Goal: Task Accomplishment & Management: Manage account settings

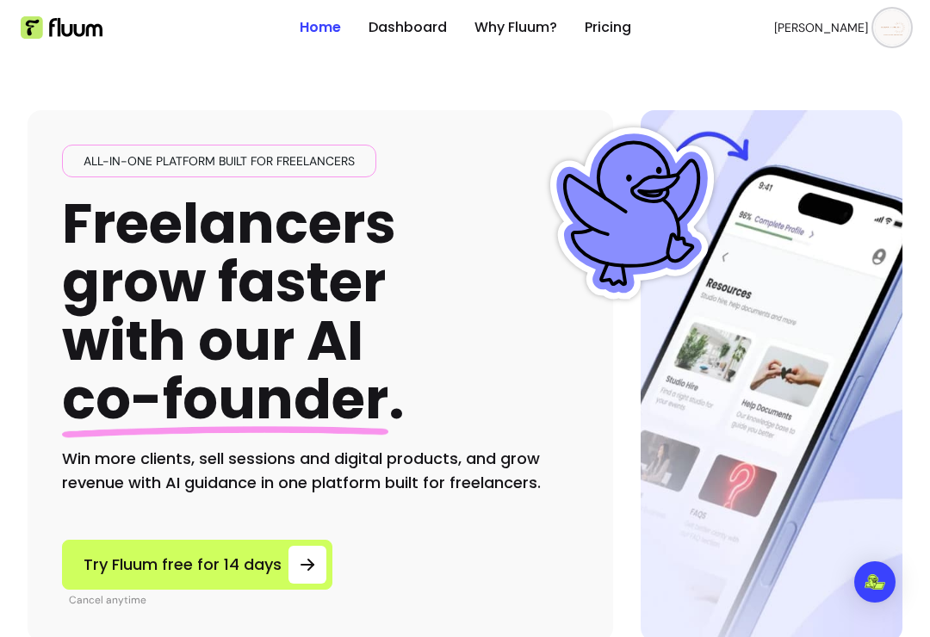
click at [403, 22] on link "Dashboard" at bounding box center [407, 27] width 78 height 21
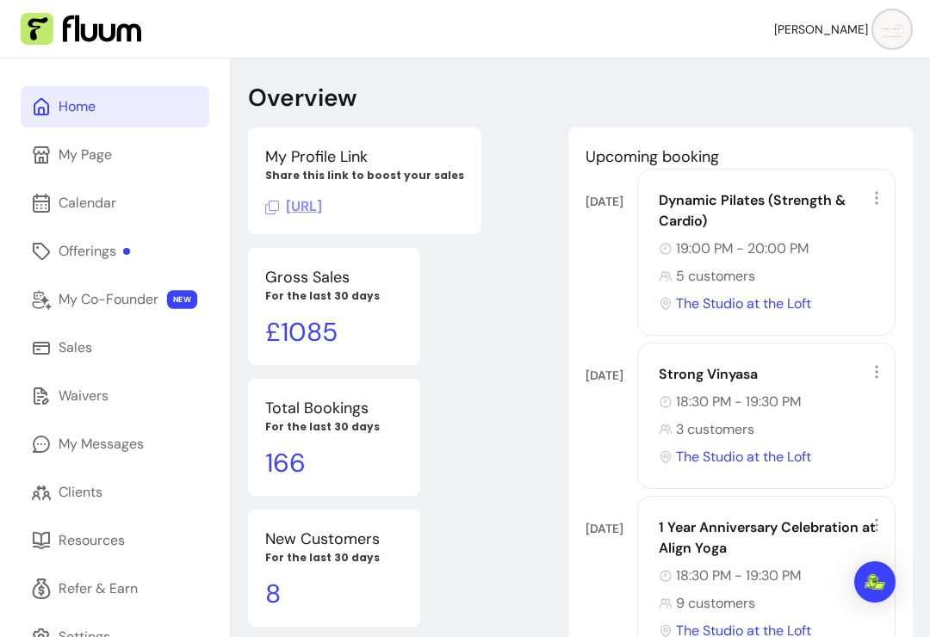
click at [111, 251] on div "Offerings" at bounding box center [94, 251] width 71 height 21
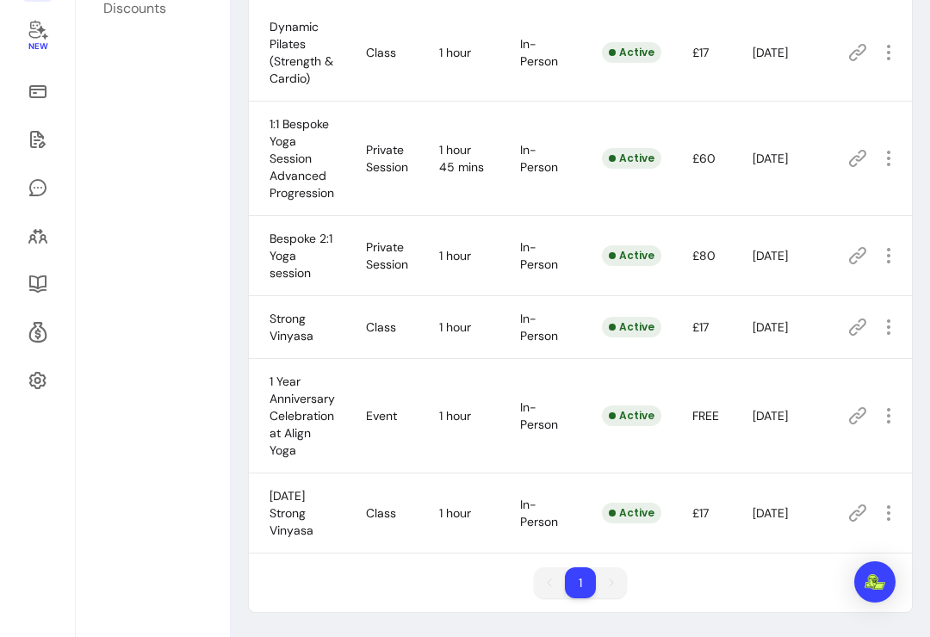
scroll to position [270, 0]
click at [791, 472] on span "Amend" at bounding box center [829, 474] width 121 height 16
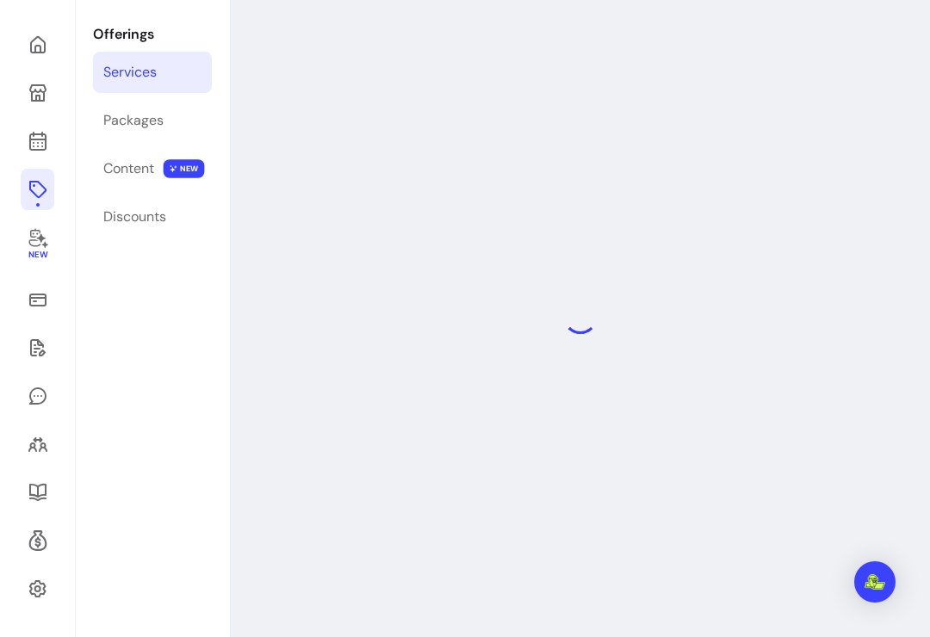
scroll to position [59, 0]
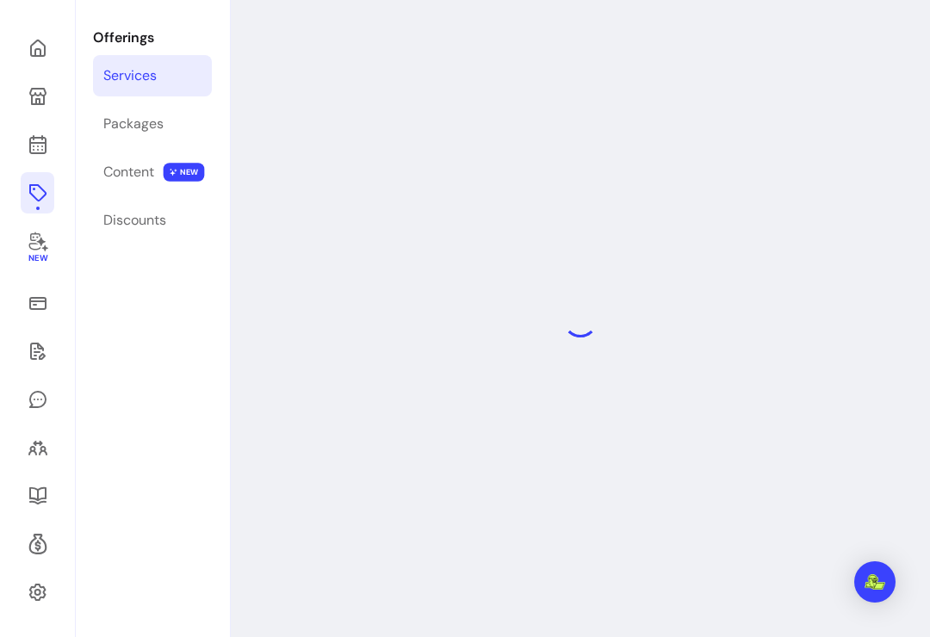
select select "***"
select select "**********"
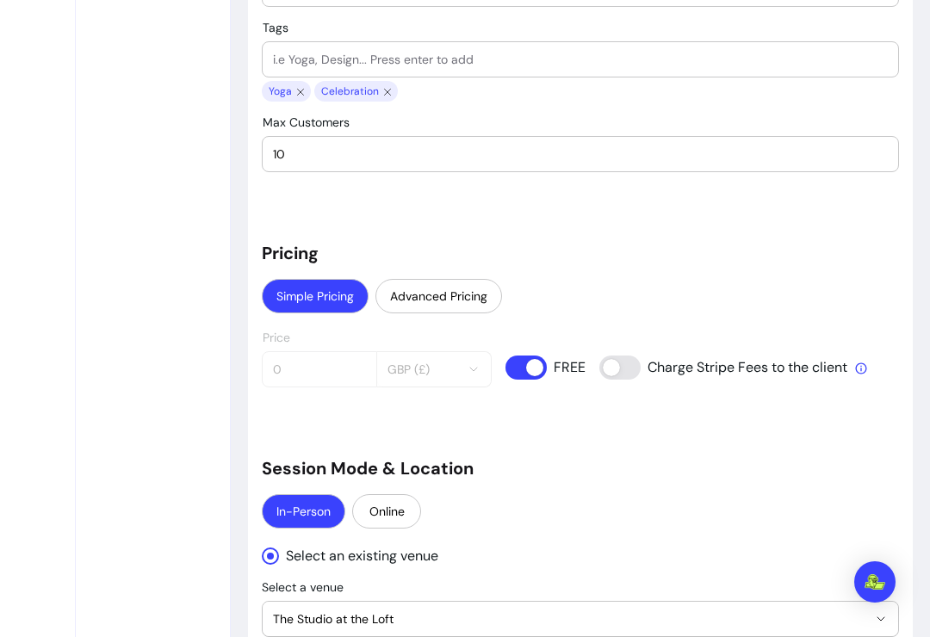
scroll to position [1143, 0]
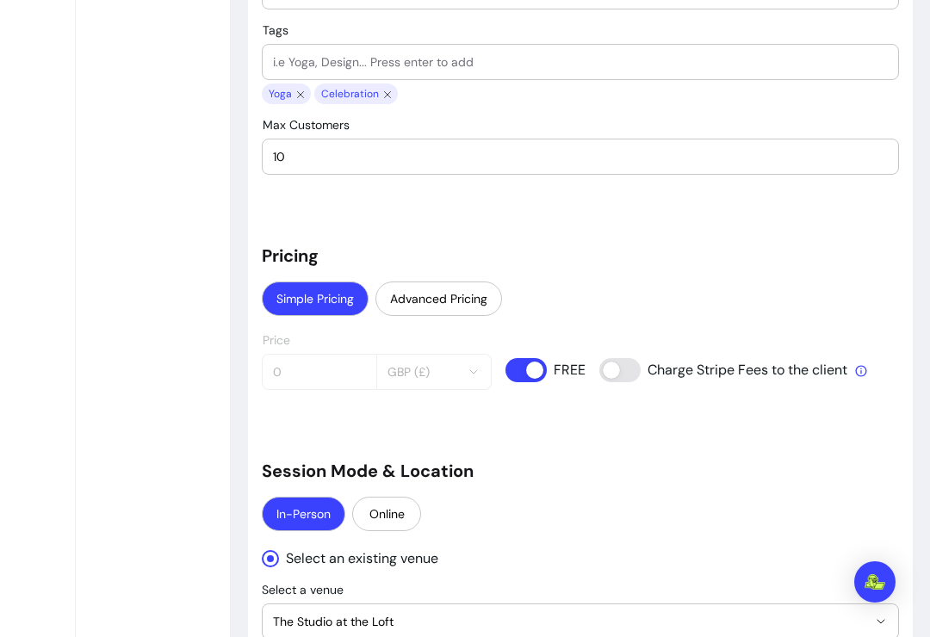
click at [475, 155] on input "10" at bounding box center [580, 156] width 615 height 17
type input "11"
click at [761, 227] on div "**********" at bounding box center [580, 324] width 637 height 2639
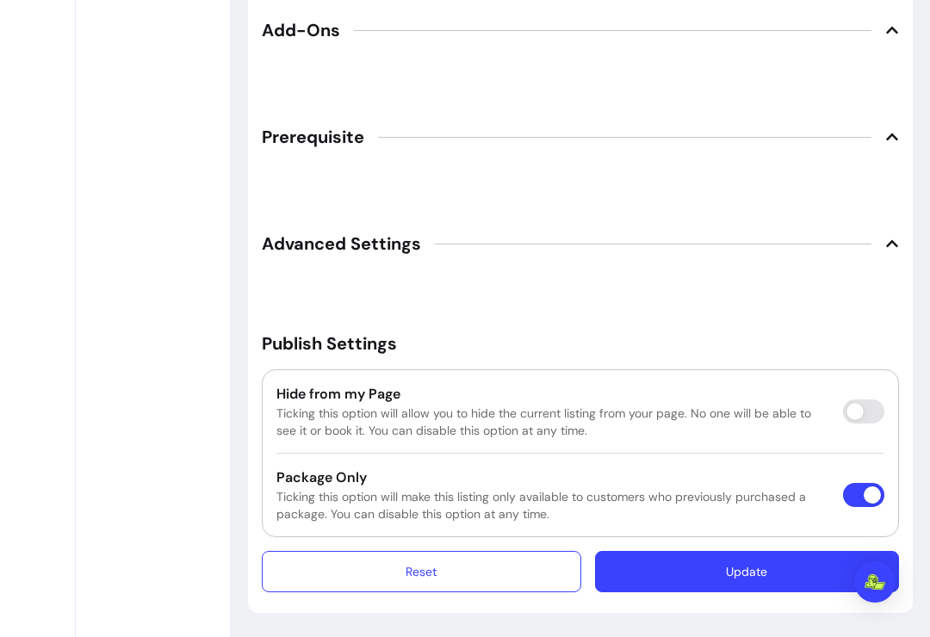
scroll to position [2201, 0]
click at [756, 579] on button "Update" at bounding box center [746, 572] width 295 height 40
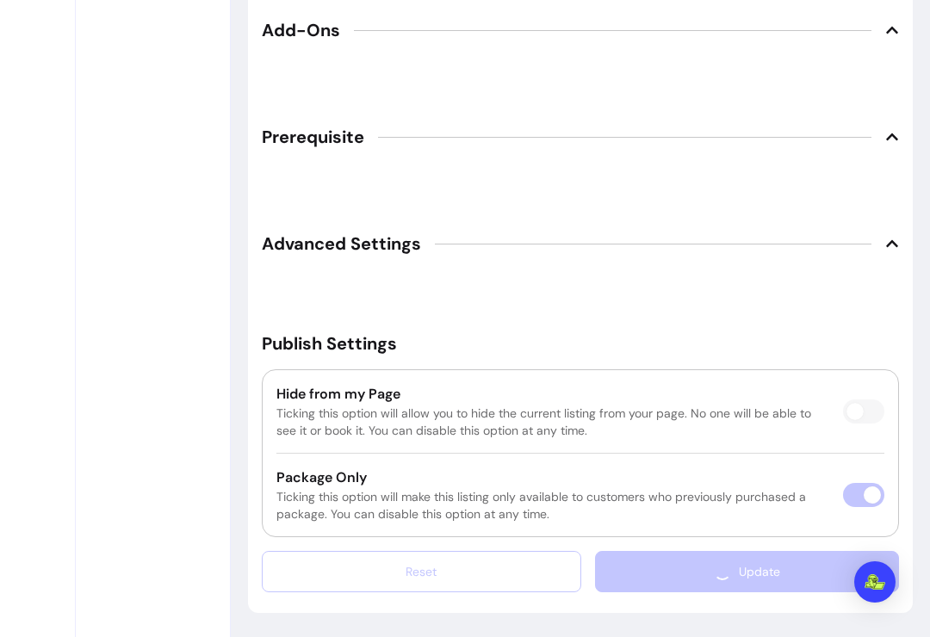
scroll to position [2021, 0]
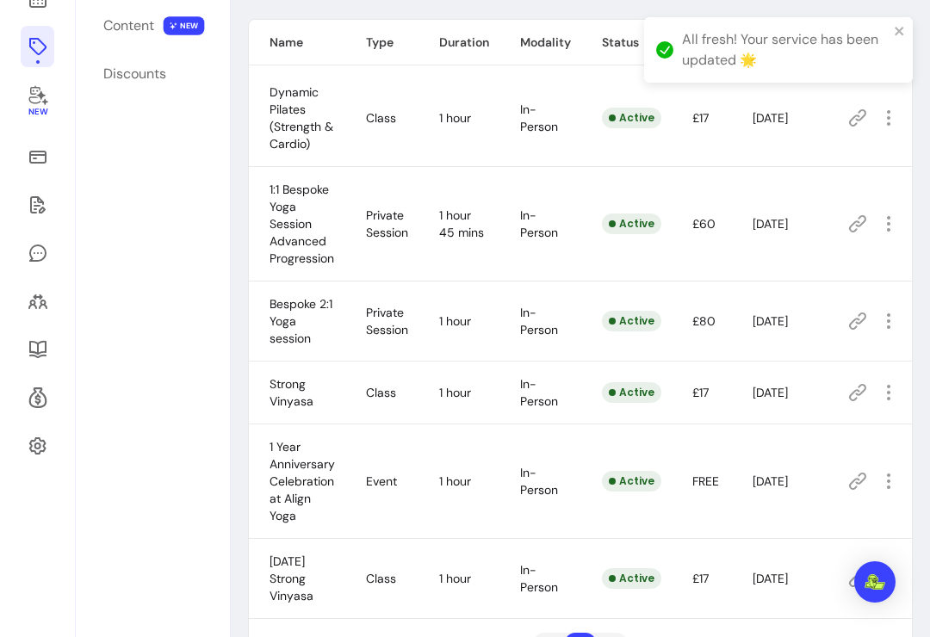
scroll to position [59, 0]
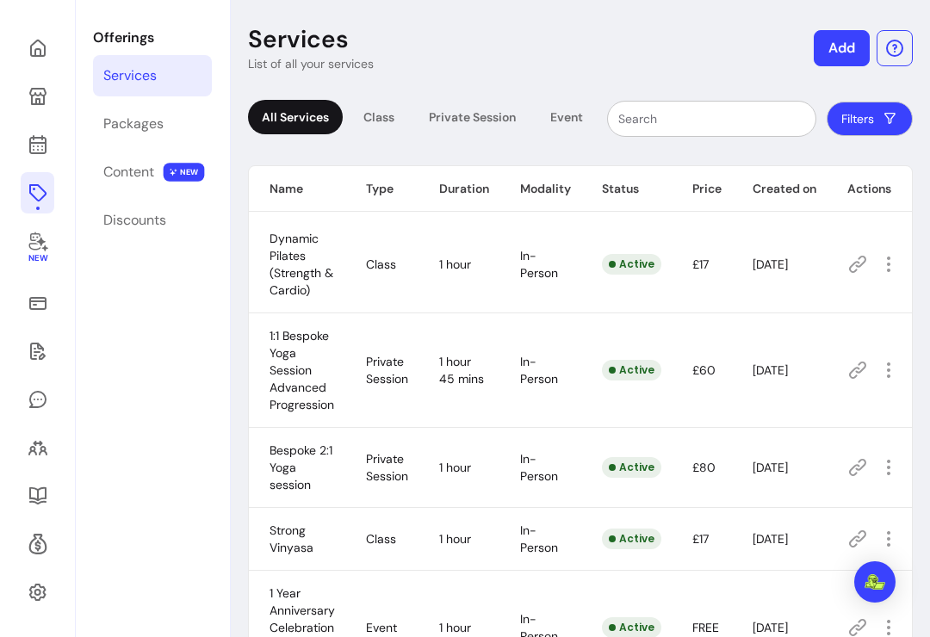
click at [39, 48] on icon at bounding box center [38, 48] width 21 height 21
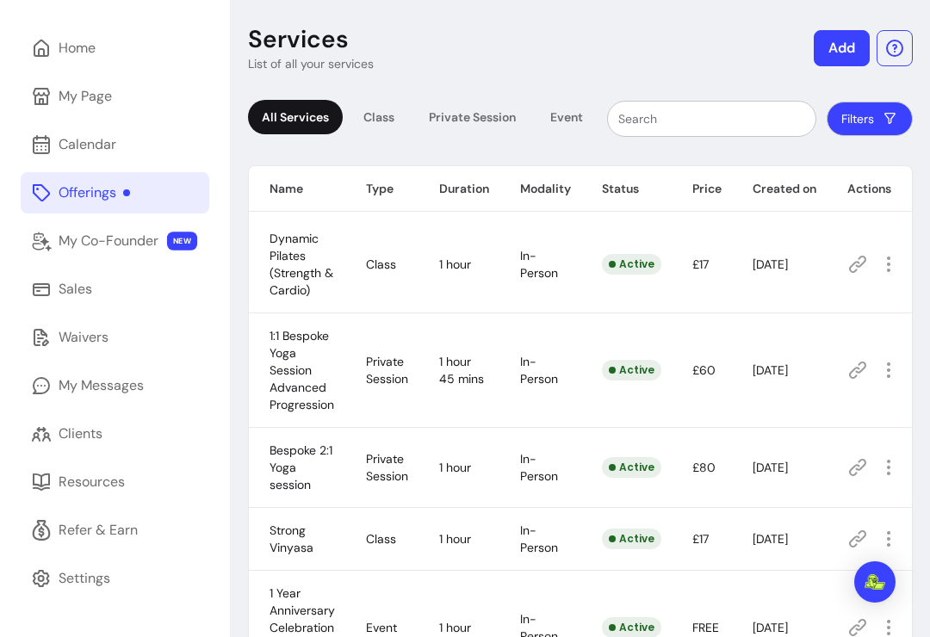
click at [47, 105] on icon at bounding box center [41, 96] width 17 height 17
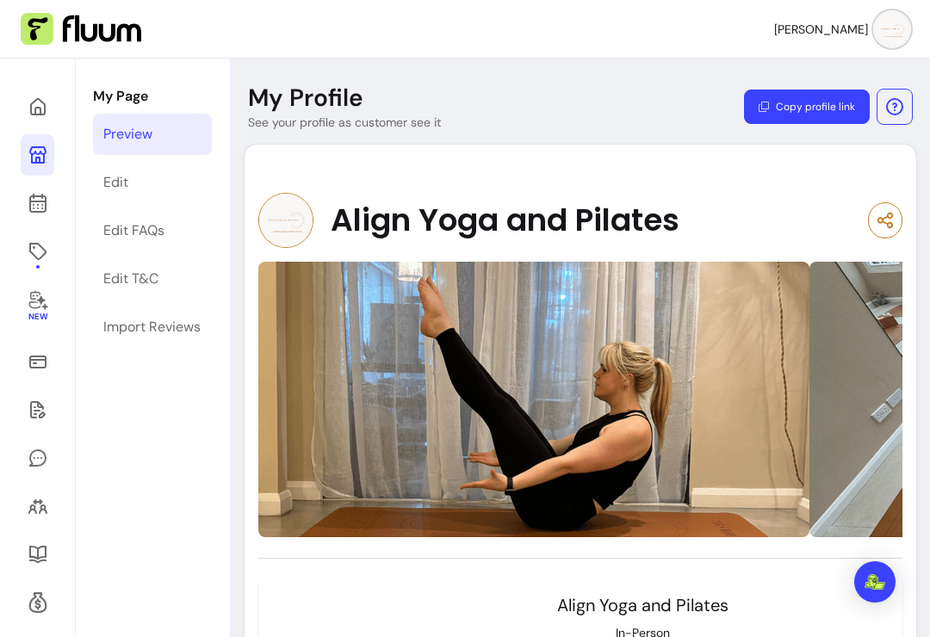
click at [36, 104] on icon at bounding box center [38, 106] width 21 height 21
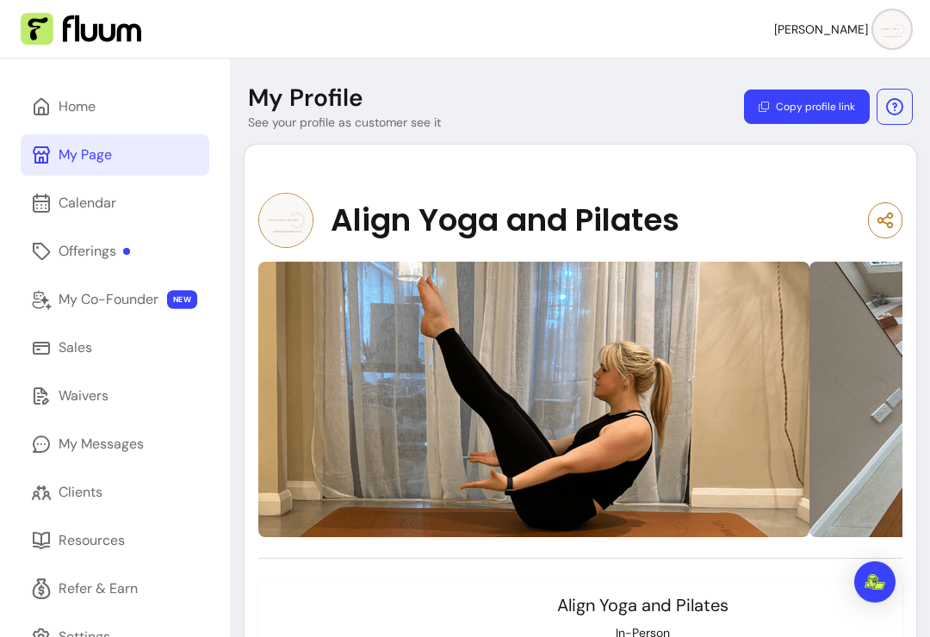
click at [57, 107] on link "Home" at bounding box center [115, 106] width 189 height 41
